Goal: Book appointment/travel/reservation

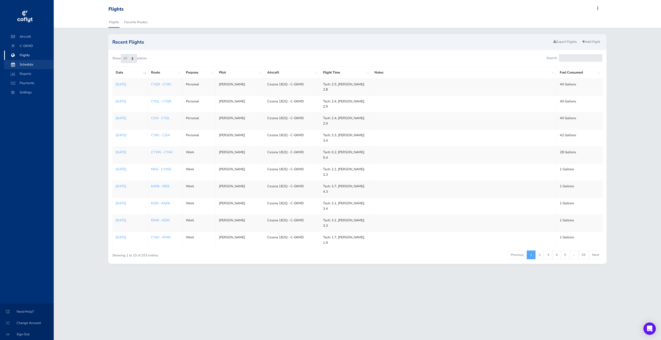
click at [23, 62] on span "Schedule" at bounding box center [28, 64] width 39 height 9
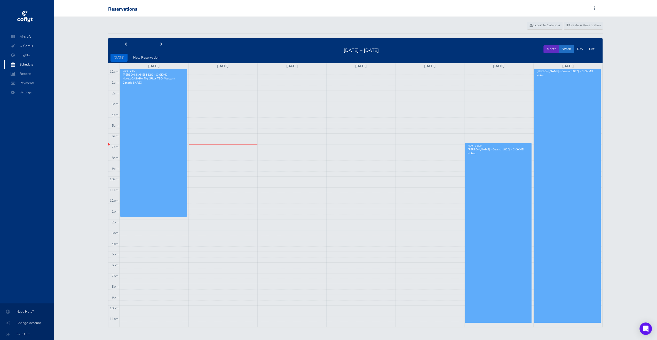
click at [556, 48] on button "Month" at bounding box center [552, 49] width 16 height 8
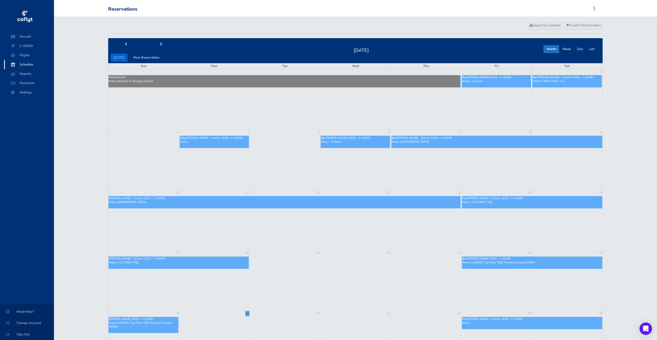
click at [509, 322] on p "Notes:" at bounding box center [533, 323] width 140 height 4
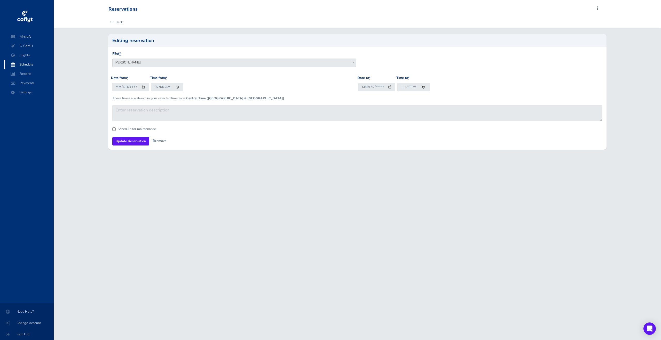
click at [373, 92] on div "Date to * 2025-09-01 Time to * 23:30" at bounding box center [480, 85] width 246 height 20
click at [375, 88] on input "2025-09-01" at bounding box center [376, 87] width 37 height 9
drag, startPoint x: 399, startPoint y: 90, endPoint x: 405, endPoint y: 89, distance: 5.5
click at [400, 90] on input "23:30" at bounding box center [413, 87] width 32 height 9
type input "18:00"
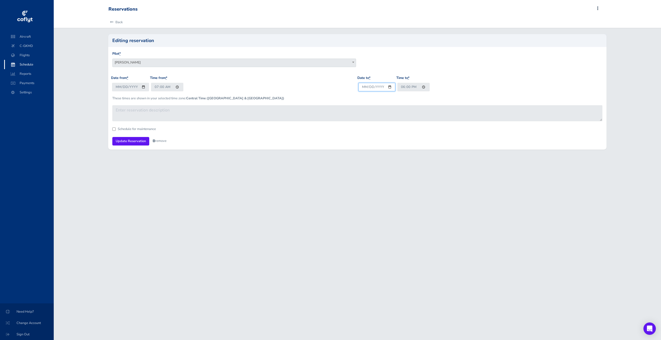
click at [389, 88] on input "2025-09-01" at bounding box center [376, 87] width 37 height 9
type input "2025-08-31"
drag, startPoint x: 128, startPoint y: 141, endPoint x: 128, endPoint y: 144, distance: 2.6
click at [128, 144] on input "Update Reservation" at bounding box center [130, 141] width 37 height 9
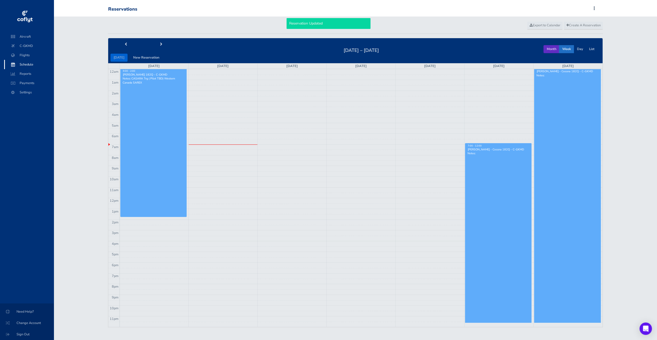
click at [549, 48] on button "Month" at bounding box center [552, 49] width 16 height 8
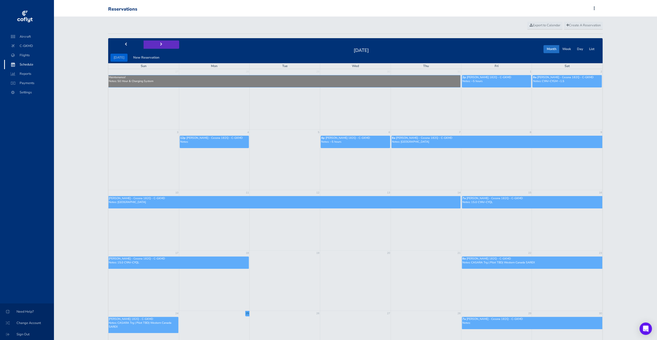
click at [161, 42] on button "next" at bounding box center [162, 45] width 36 height 8
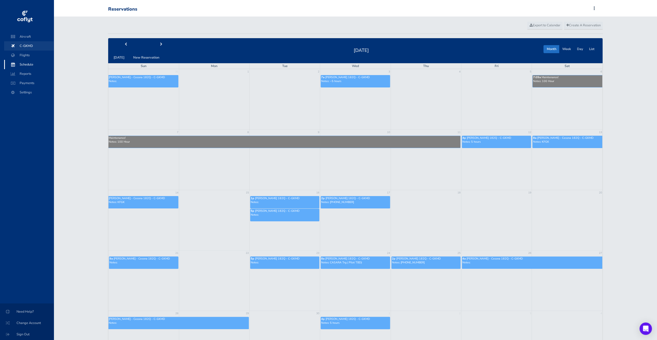
click at [14, 46] on span at bounding box center [12, 45] width 9 height 9
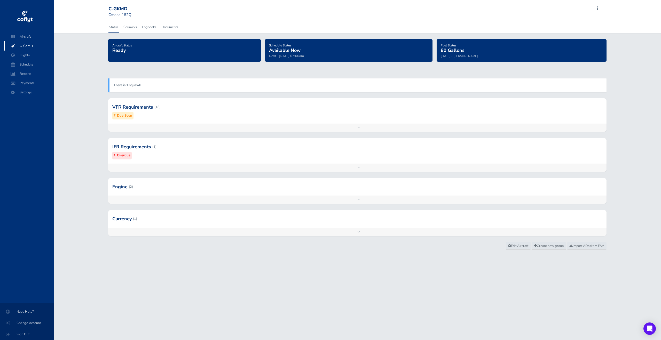
click at [327, 128] on div "Add inspection Edit" at bounding box center [357, 128] width 498 height 8
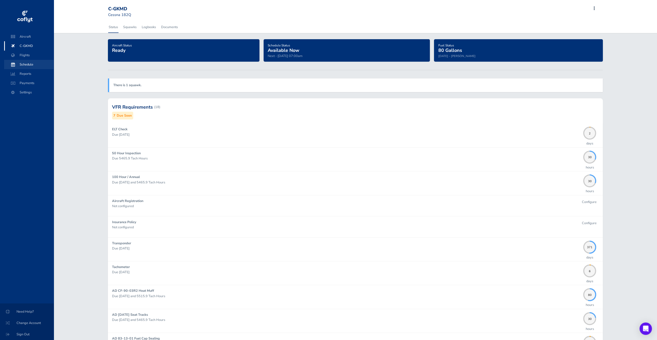
click at [17, 66] on span "Schedule" at bounding box center [28, 64] width 39 height 9
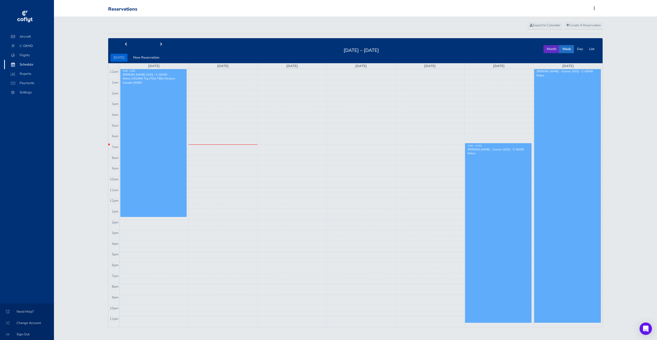
click at [557, 46] on button "Month" at bounding box center [552, 49] width 16 height 8
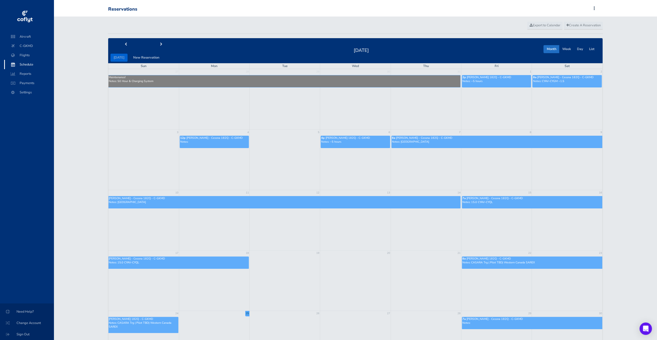
click at [531, 321] on div "7a [PERSON_NAME] - Cessna 182Q - C-GKMD" at bounding box center [533, 319] width 140 height 4
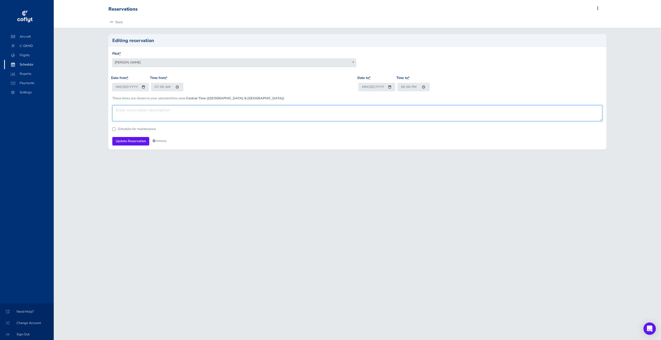
click at [181, 115] on textarea at bounding box center [357, 113] width 490 height 16
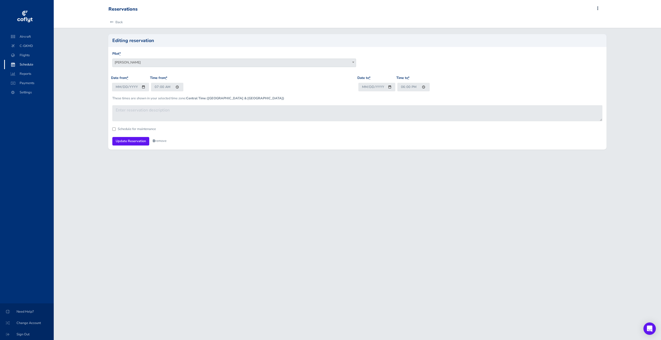
click at [21, 64] on span "Schedule" at bounding box center [28, 64] width 39 height 9
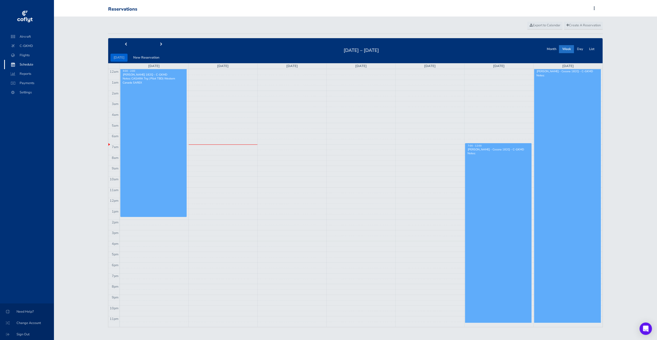
click at [512, 174] on link "7:00 - 12:00 Mark Davies - Cessna 182Q - C-GKMD Notes:" at bounding box center [498, 233] width 67 height 180
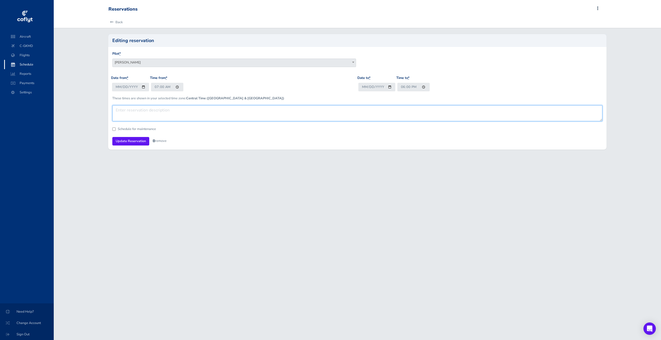
click at [160, 115] on textarea at bounding box center [357, 113] width 490 height 16
type textarea "yqr 5"
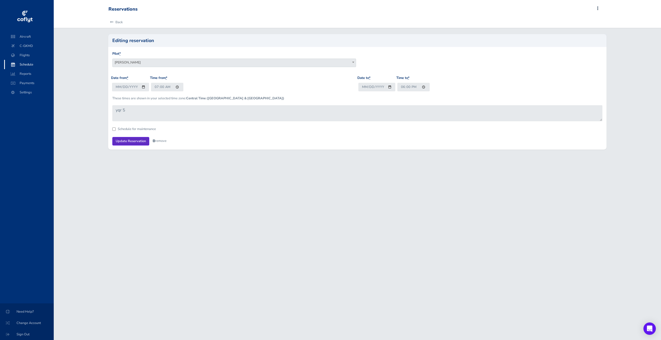
click at [130, 143] on input "Update Reservation" at bounding box center [130, 141] width 37 height 9
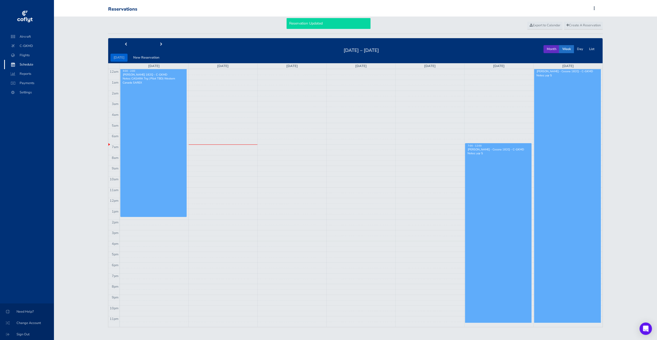
click at [552, 50] on button "Month" at bounding box center [552, 49] width 16 height 8
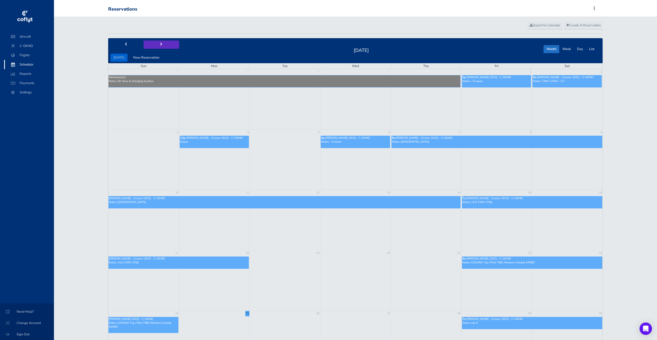
click at [157, 44] on button "next" at bounding box center [162, 45] width 36 height 8
